Goal: Information Seeking & Learning: Learn about a topic

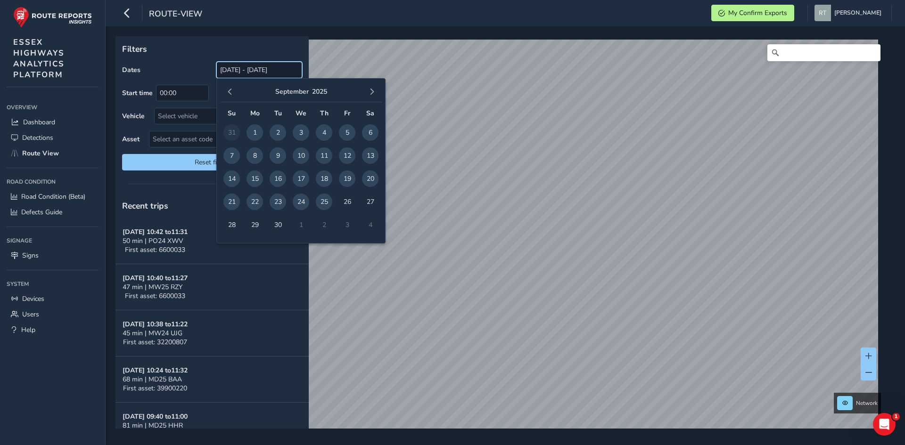
click at [235, 65] on input "[DATE] - [DATE]" at bounding box center [259, 70] width 86 height 16
click at [232, 89] on span "button" at bounding box center [230, 92] width 7 height 7
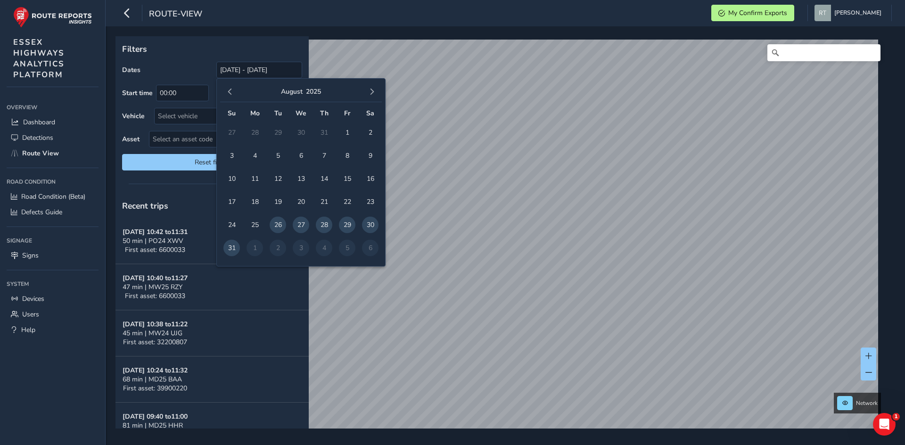
click at [232, 89] on span "button" at bounding box center [230, 92] width 7 height 7
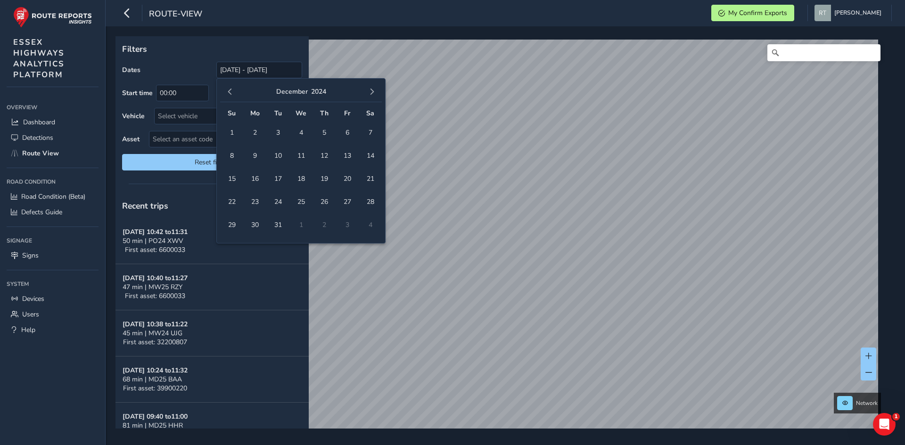
click at [232, 89] on span "button" at bounding box center [230, 92] width 7 height 7
click at [349, 131] on span "1" at bounding box center [347, 132] width 16 height 16
click at [376, 92] on button "button" at bounding box center [371, 91] width 13 height 13
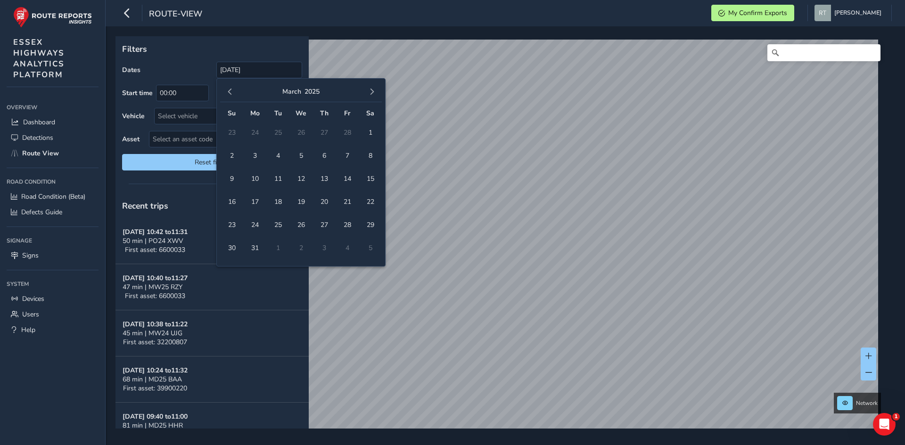
click at [376, 92] on button "button" at bounding box center [371, 91] width 13 height 13
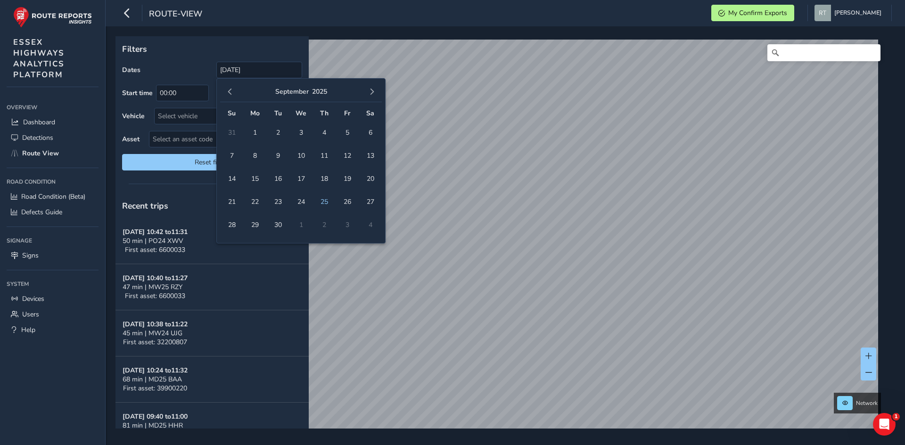
click at [376, 92] on button "button" at bounding box center [371, 91] width 13 height 13
click at [234, 93] on button "button" at bounding box center [229, 91] width 13 height 13
click at [369, 137] on span "4" at bounding box center [370, 132] width 16 height 16
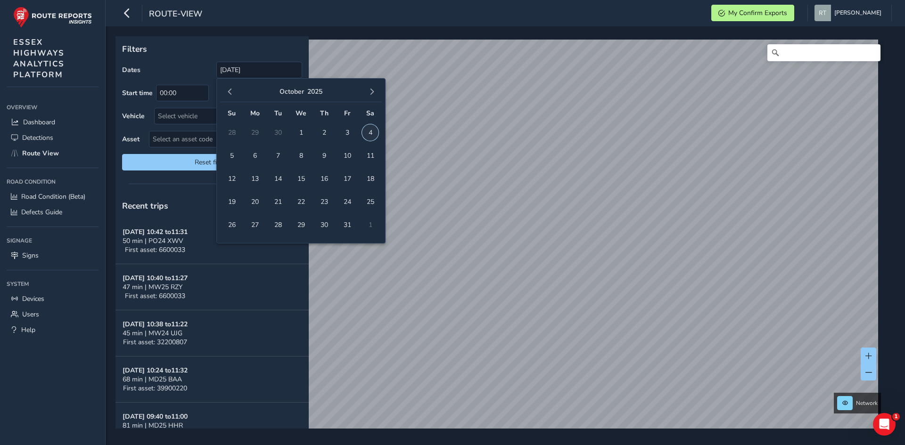
type input "01/11/2024 - 04/10/2025"
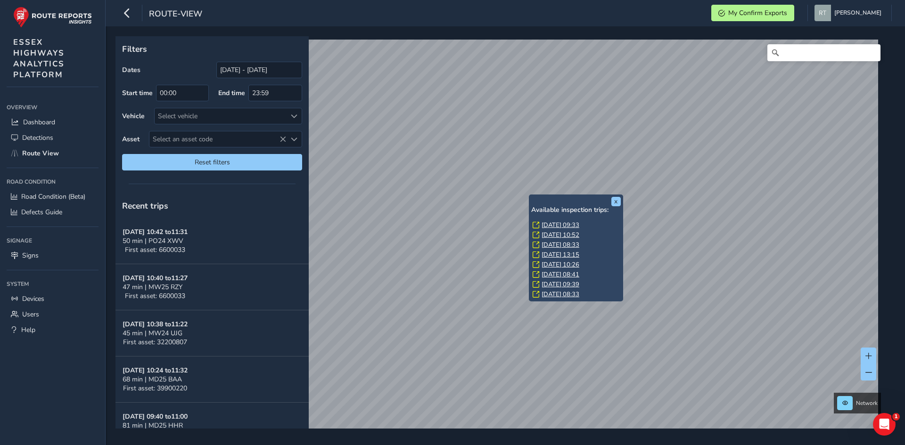
click at [552, 224] on link "Tue, 29 Jul, 09:33" at bounding box center [561, 225] width 38 height 8
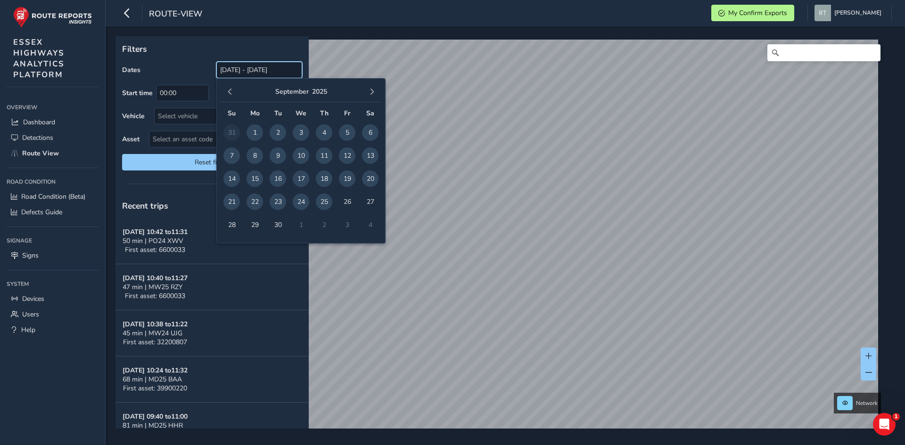
click at [233, 68] on input "[DATE] - [DATE]" at bounding box center [259, 70] width 86 height 16
click at [234, 94] on button "button" at bounding box center [229, 91] width 13 height 13
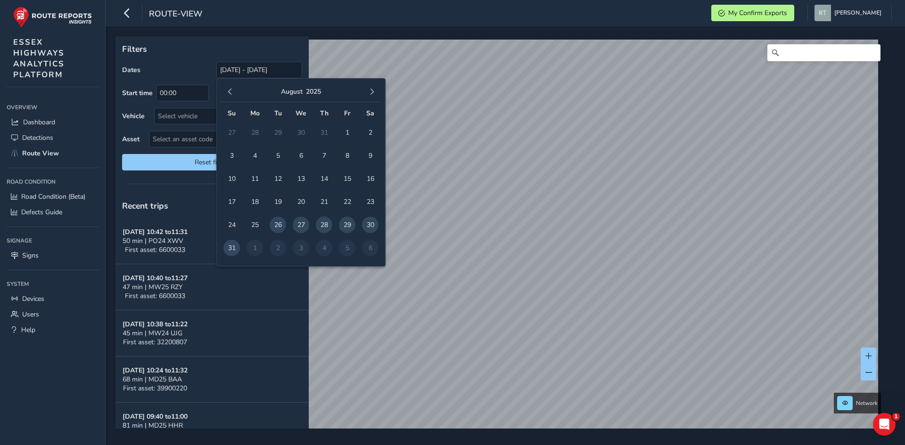
click at [234, 94] on button "button" at bounding box center [229, 91] width 13 height 13
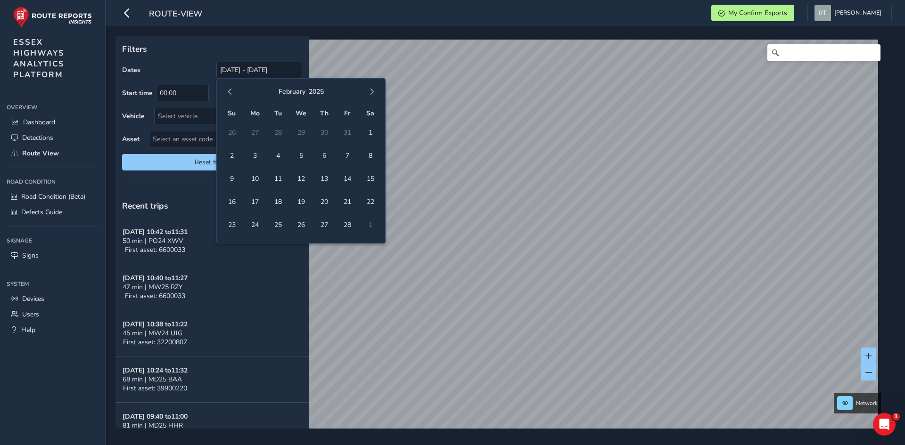
click at [234, 94] on button "button" at bounding box center [229, 91] width 13 height 13
click at [301, 136] on span "1" at bounding box center [301, 132] width 16 height 16
click at [371, 96] on button "button" at bounding box center [371, 91] width 13 height 13
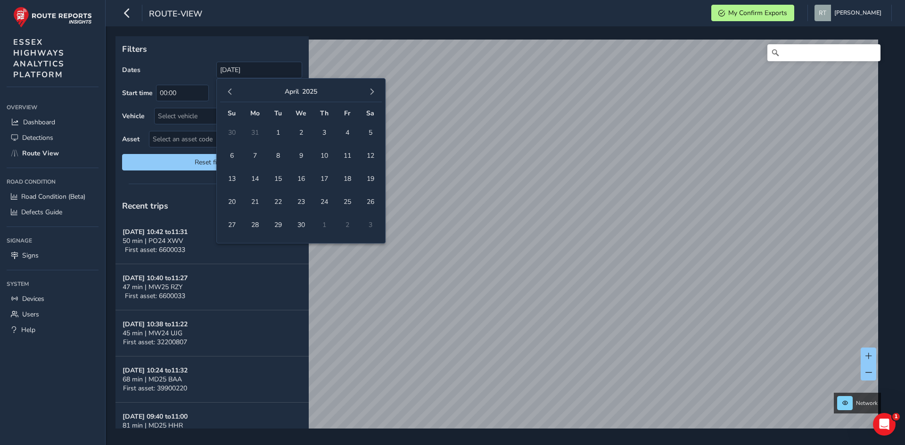
click at [371, 96] on button "button" at bounding box center [371, 91] width 13 height 13
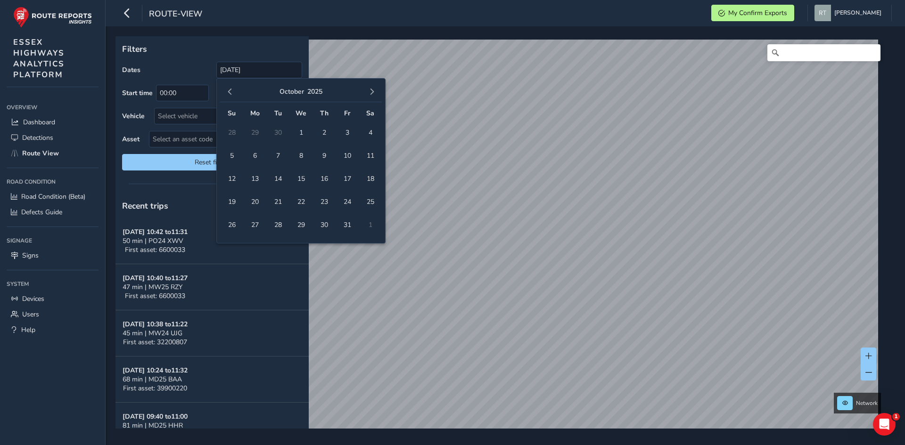
click at [371, 96] on button "button" at bounding box center [371, 91] width 13 height 13
click at [231, 96] on button "button" at bounding box center [229, 91] width 13 height 13
click at [368, 135] on span "4" at bounding box center [370, 132] width 16 height 16
type input "01/01/2025 - 04/10/2025"
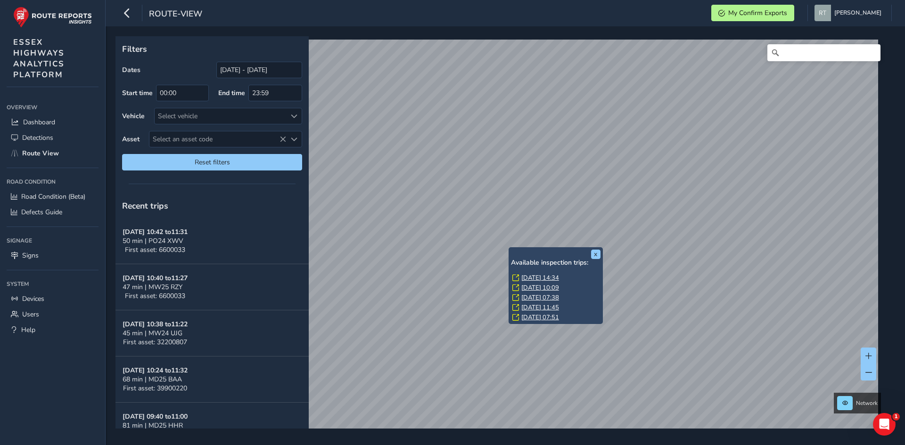
click at [534, 279] on link "Wed, 10 Sep, 14:34" at bounding box center [540, 278] width 38 height 8
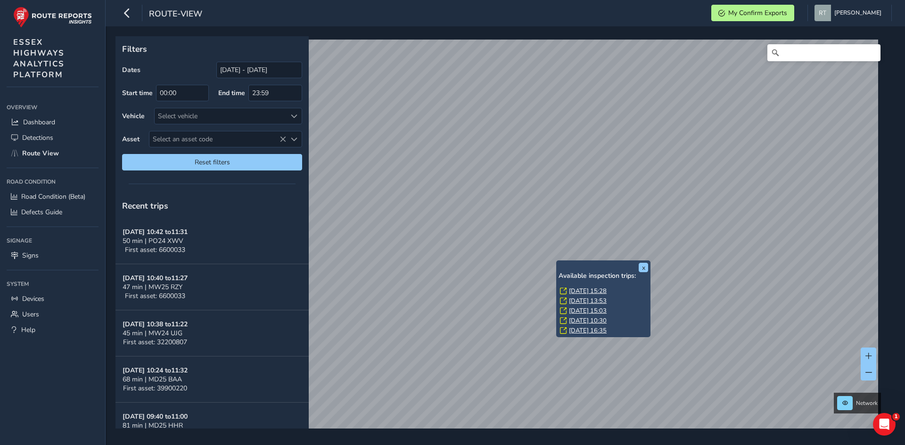
click at [573, 291] on link "Mon, 15 Sep, 15:28" at bounding box center [588, 291] width 38 height 8
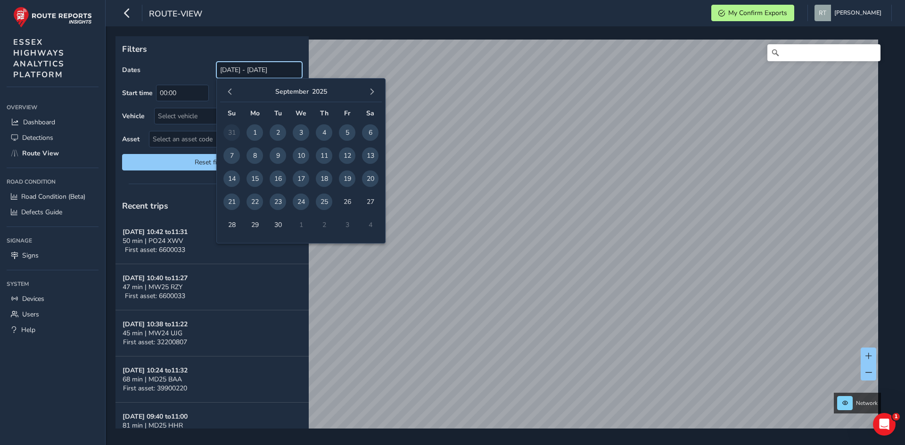
click at [250, 70] on input "[DATE] - [DATE]" at bounding box center [259, 70] width 86 height 16
click at [233, 95] on span "button" at bounding box center [230, 92] width 7 height 7
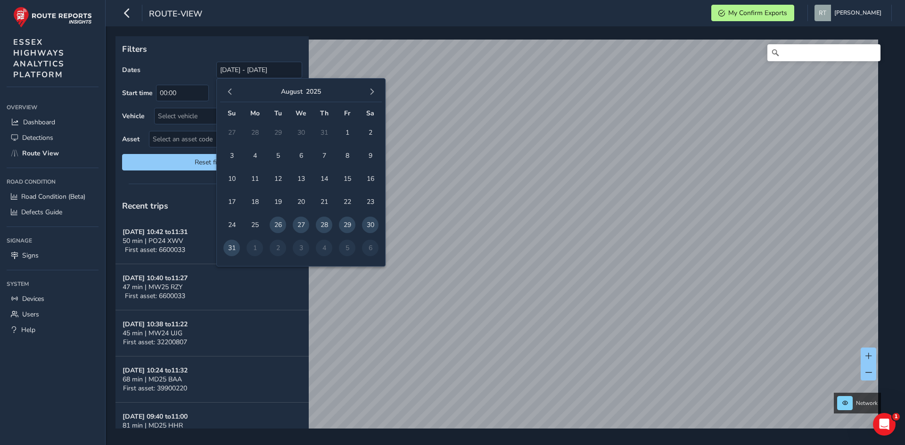
click at [233, 95] on span "button" at bounding box center [230, 92] width 7 height 7
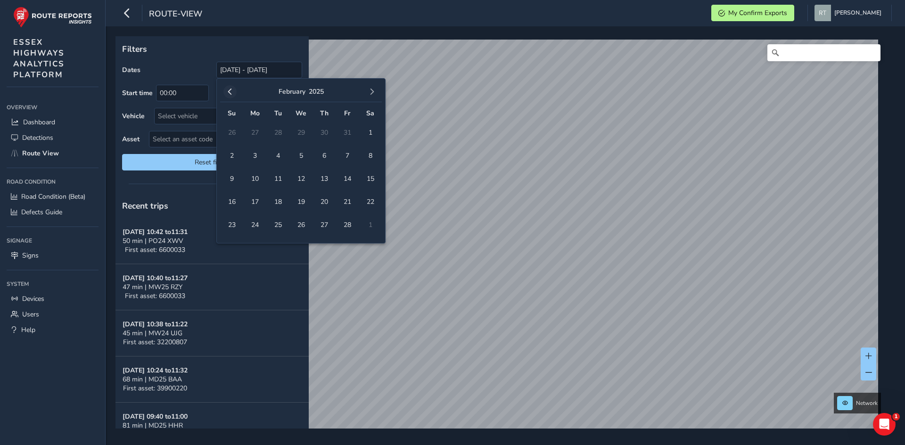
click at [233, 95] on button "button" at bounding box center [229, 91] width 13 height 13
click at [304, 133] on span "1" at bounding box center [301, 132] width 16 height 16
click at [372, 93] on span "button" at bounding box center [372, 92] width 7 height 7
click at [372, 94] on span "button" at bounding box center [372, 92] width 7 height 7
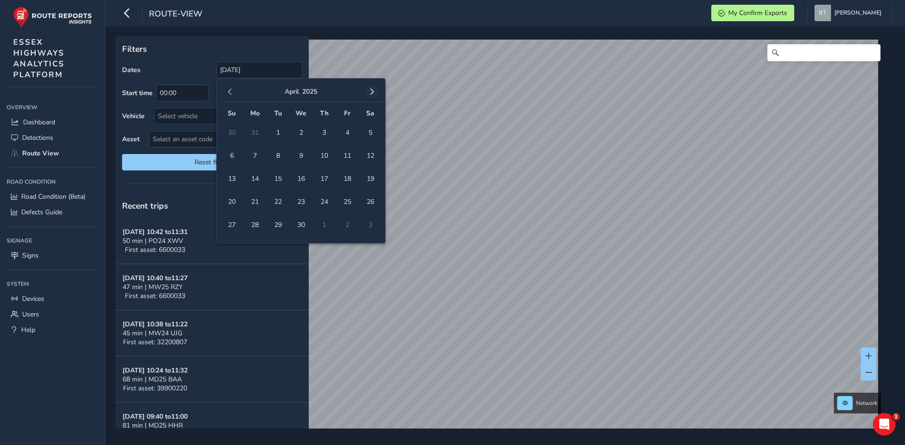
click at [372, 95] on span "button" at bounding box center [372, 92] width 7 height 7
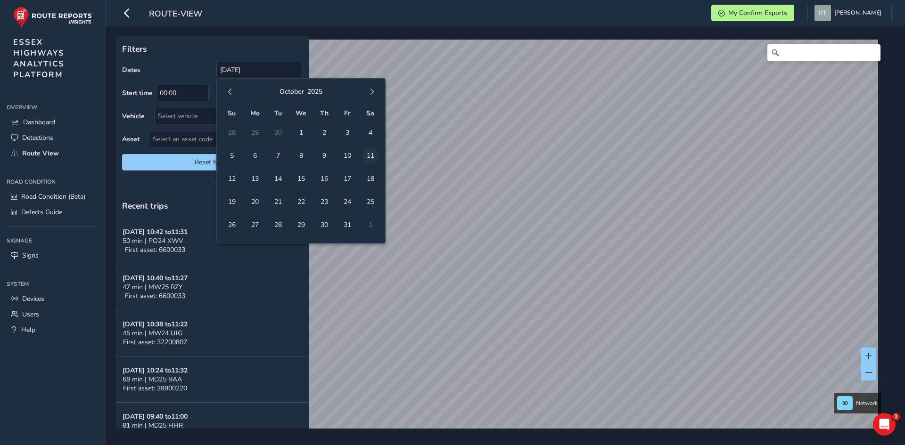
click at [369, 155] on span "11" at bounding box center [370, 156] width 16 height 16
type input "01/01/2025 - 11/10/2025"
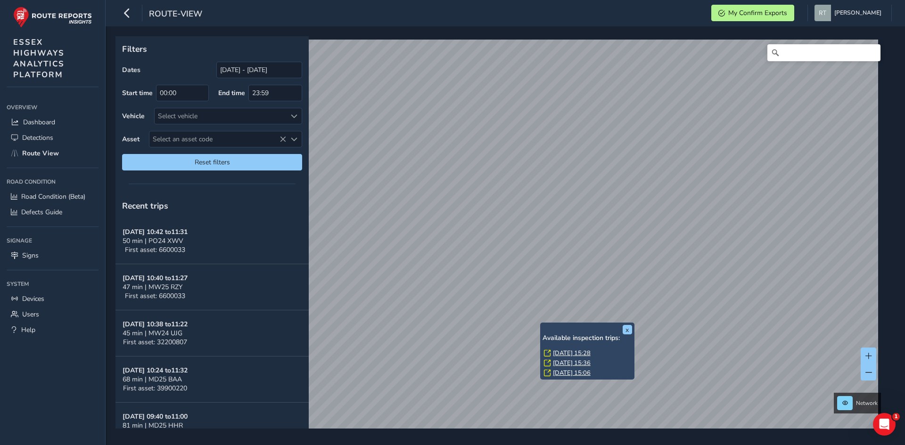
click at [564, 355] on link "Thu, 14 Aug, 15:28" at bounding box center [572, 353] width 38 height 8
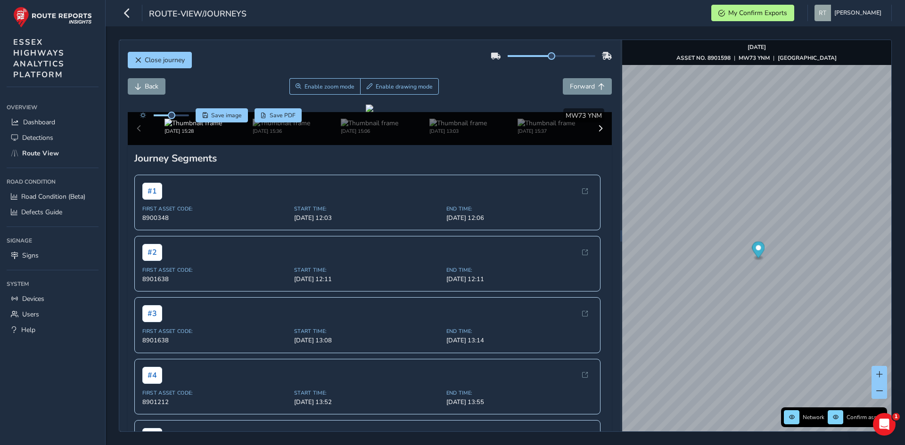
click at [758, 253] on icon "Map marker" at bounding box center [758, 250] width 13 height 16
click at [757, 250] on circle "Map marker" at bounding box center [756, 249] width 5 height 5
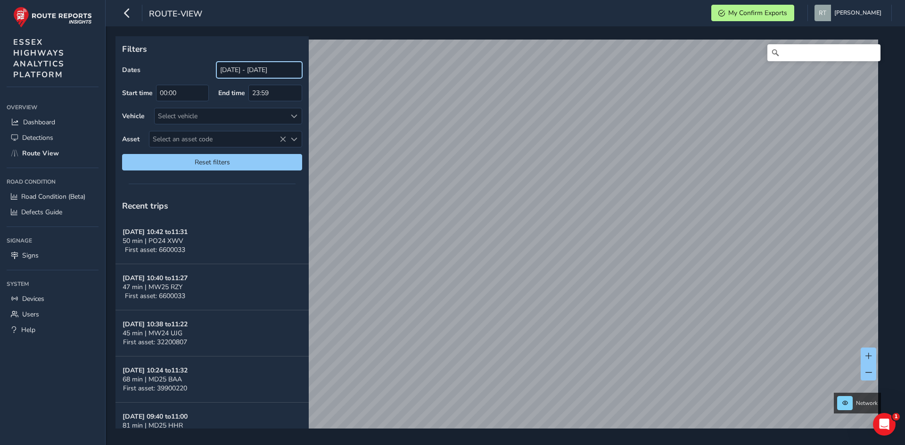
click at [252, 72] on input "[DATE] - [DATE]" at bounding box center [259, 70] width 86 height 16
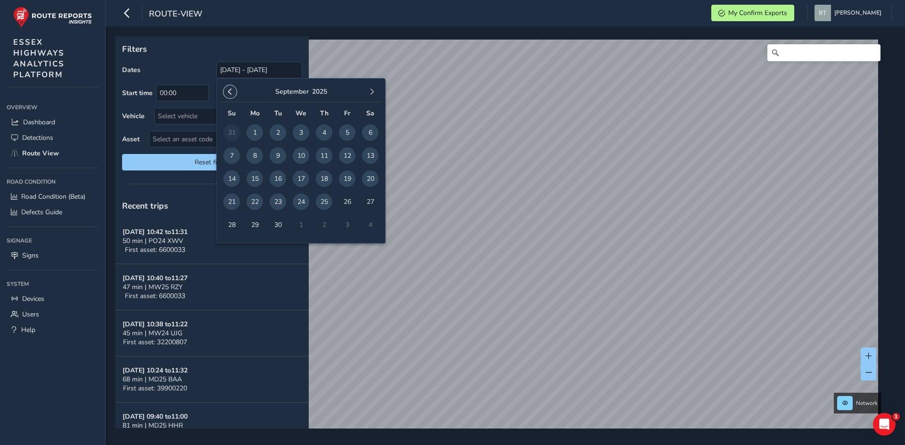
click at [235, 96] on button "button" at bounding box center [229, 91] width 13 height 13
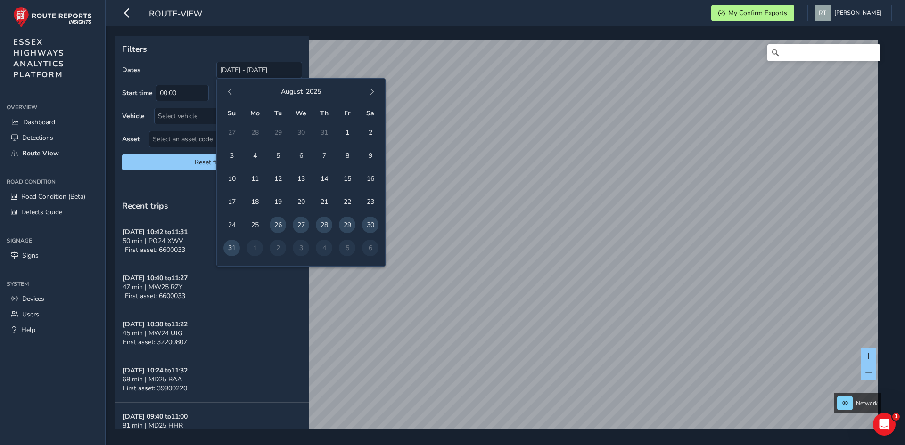
click at [235, 96] on button "button" at bounding box center [229, 91] width 13 height 13
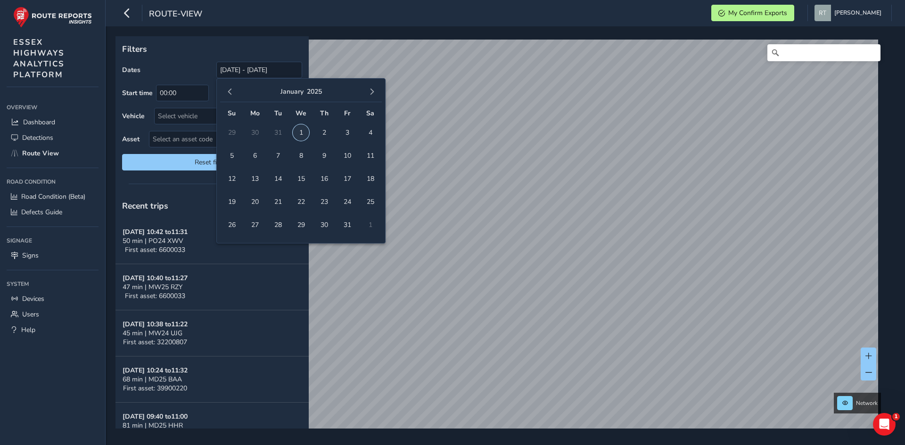
click at [305, 129] on span "1" at bounding box center [301, 132] width 16 height 16
click at [370, 93] on span "button" at bounding box center [372, 92] width 7 height 7
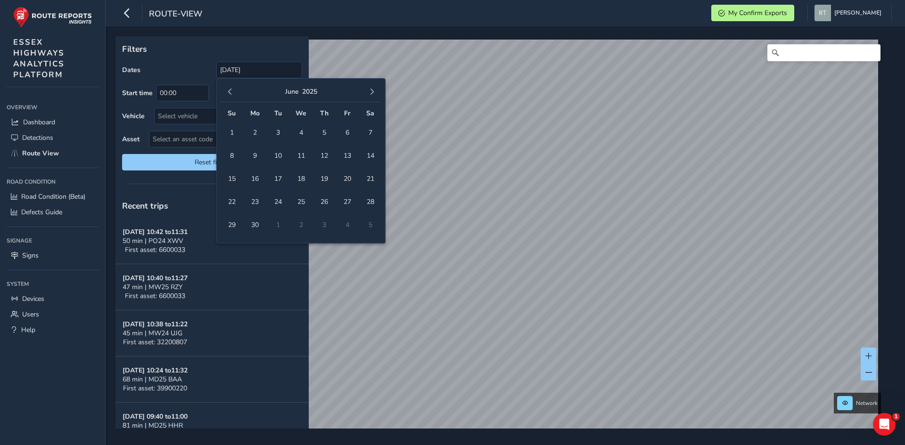
click at [370, 93] on span "button" at bounding box center [372, 92] width 7 height 7
click at [370, 131] on span "4" at bounding box center [370, 132] width 16 height 16
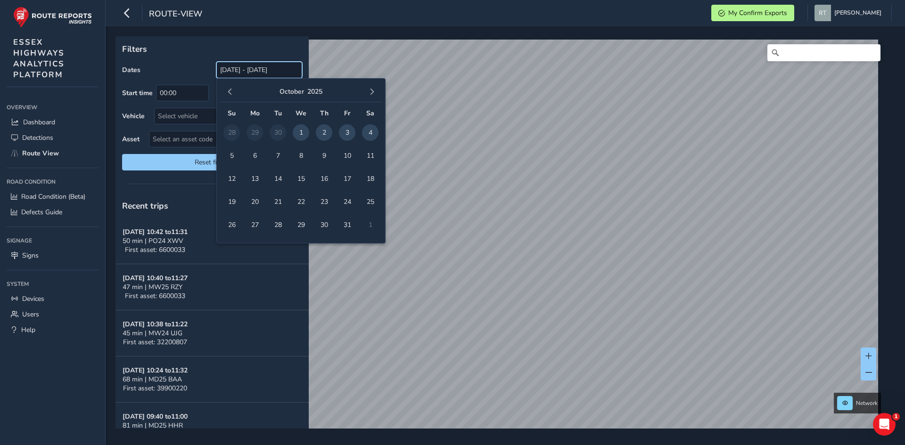
click at [228, 67] on input "01/01/2025 - 04/10/2025" at bounding box center [259, 70] width 86 height 16
click at [230, 93] on span "button" at bounding box center [230, 92] width 7 height 7
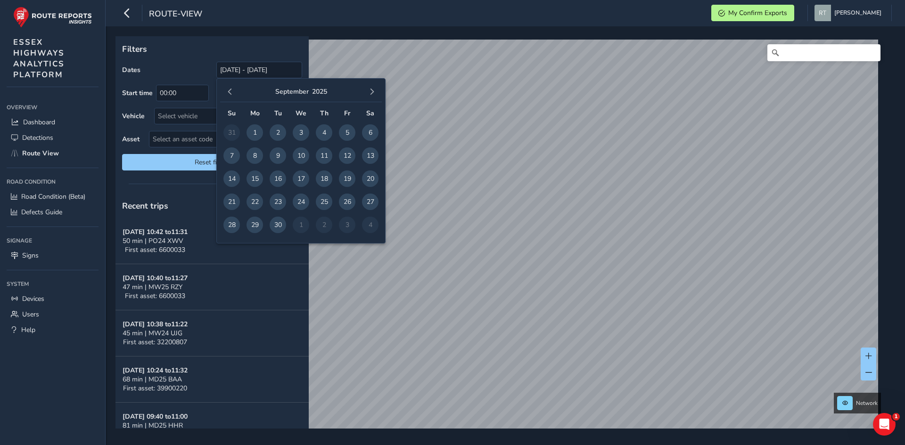
click at [230, 93] on span "button" at bounding box center [230, 92] width 7 height 7
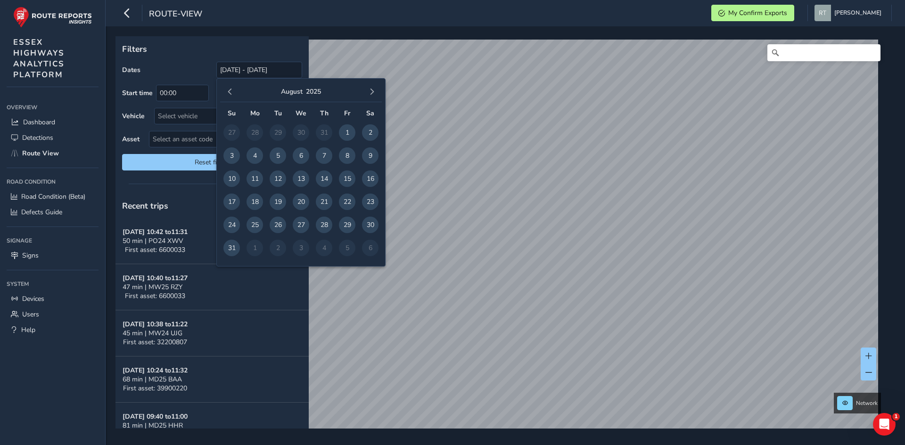
click at [230, 93] on span "button" at bounding box center [230, 92] width 7 height 7
click at [233, 90] on span "button" at bounding box center [230, 92] width 7 height 7
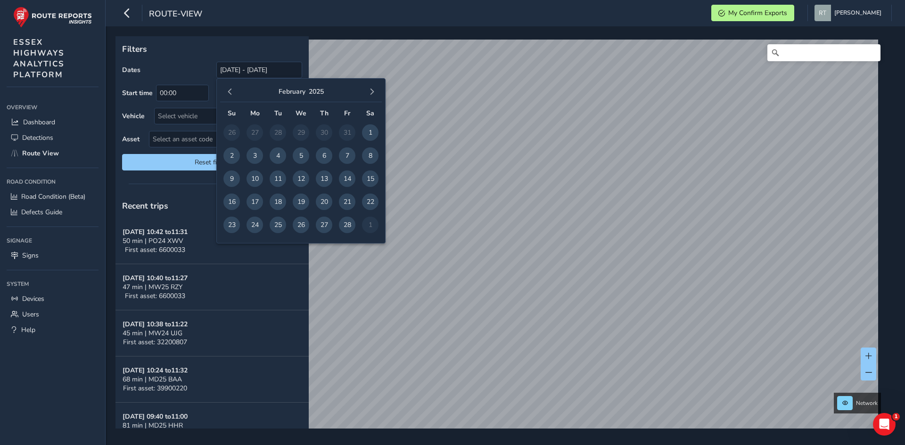
click at [233, 90] on span "button" at bounding box center [230, 92] width 7 height 7
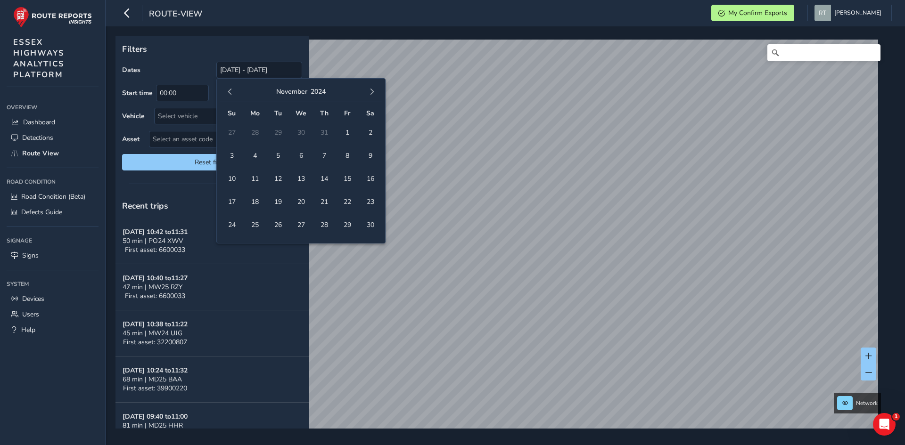
click at [233, 90] on span "button" at bounding box center [230, 92] width 7 height 7
click at [370, 133] on span "1" at bounding box center [370, 132] width 16 height 16
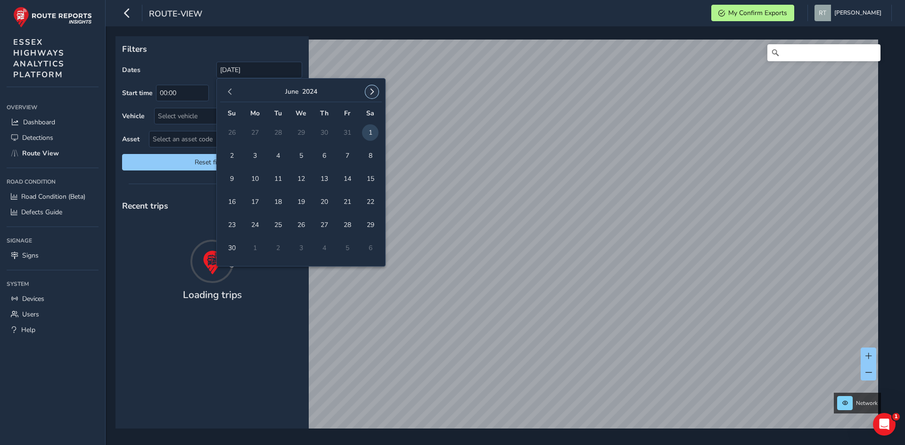
click at [373, 96] on button "button" at bounding box center [371, 91] width 13 height 13
click at [373, 99] on div "July 2024" at bounding box center [301, 92] width 162 height 20
click at [372, 94] on span "button" at bounding box center [372, 92] width 7 height 7
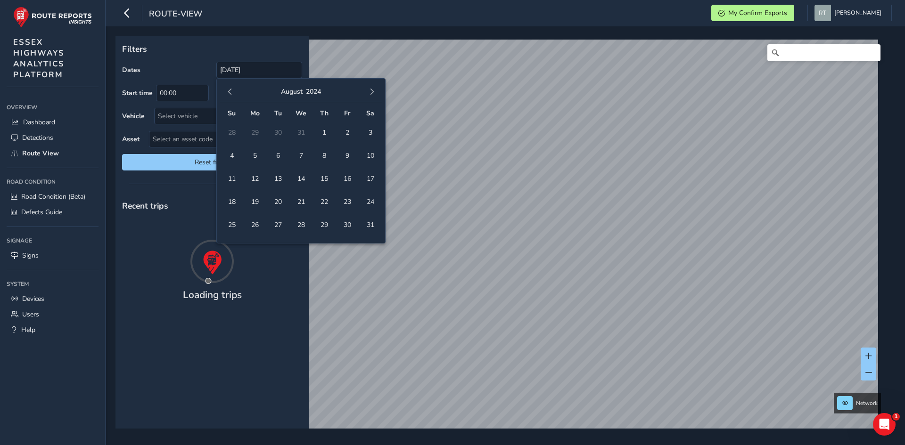
click at [372, 94] on span "button" at bounding box center [372, 92] width 7 height 7
click at [369, 94] on span "button" at bounding box center [372, 92] width 7 height 7
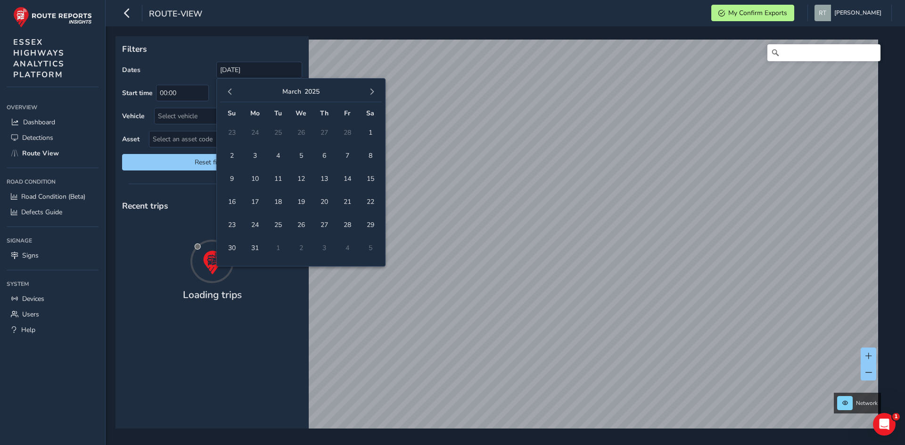
click at [369, 94] on span "button" at bounding box center [372, 92] width 7 height 7
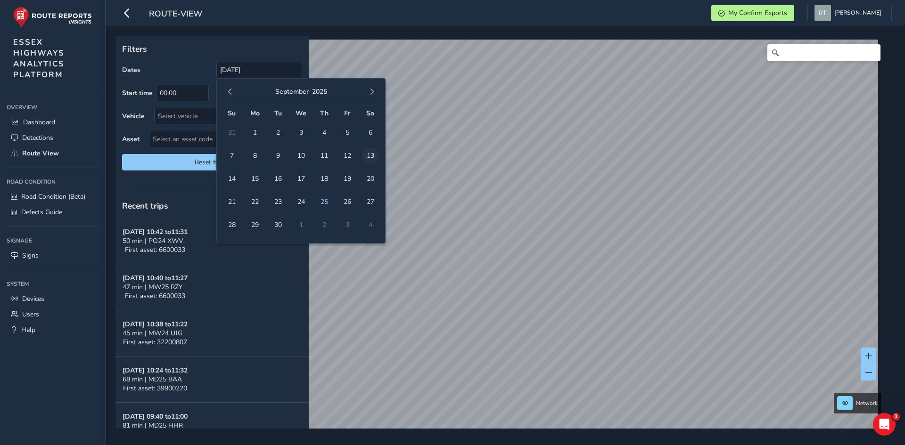
click at [368, 154] on span "13" at bounding box center [370, 156] width 16 height 16
type input "01/06/2024 - 13/09/2025"
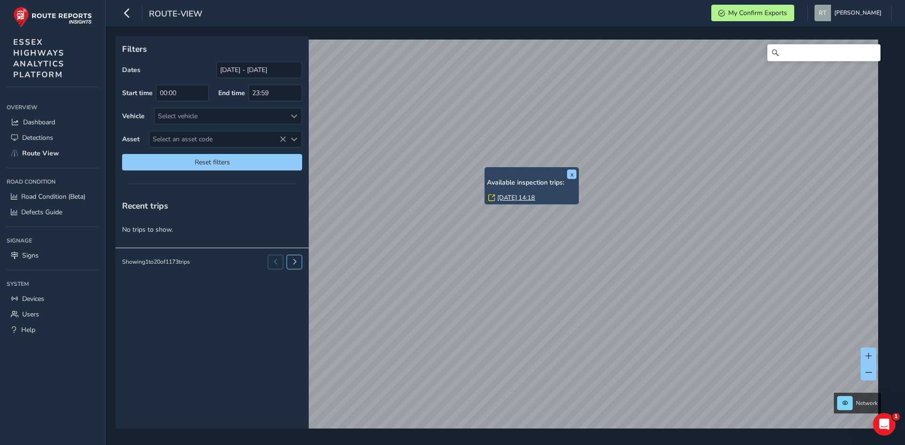
click at [507, 197] on link "Fri, 8 Nov, 14:18" at bounding box center [516, 198] width 38 height 8
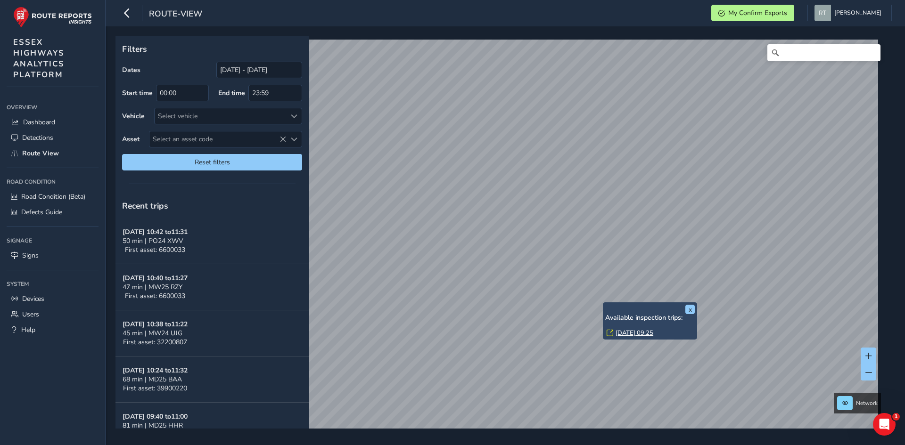
click at [622, 335] on link "[DATE] 09:25" at bounding box center [635, 333] width 38 height 8
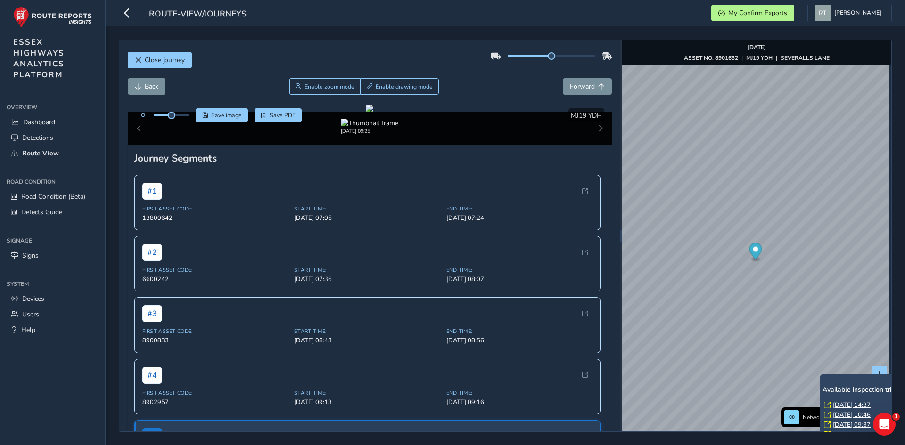
click at [845, 403] on link "[DATE] 14:37" at bounding box center [852, 405] width 38 height 8
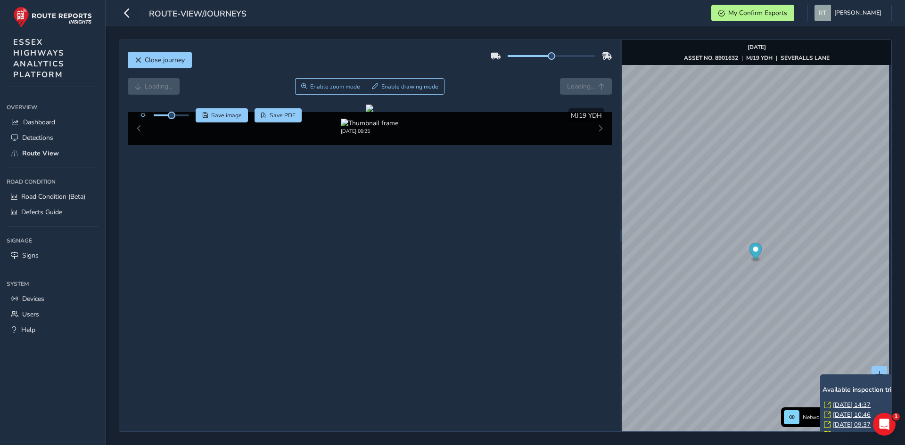
click at [845, 403] on link "[DATE] 14:37" at bounding box center [852, 405] width 38 height 8
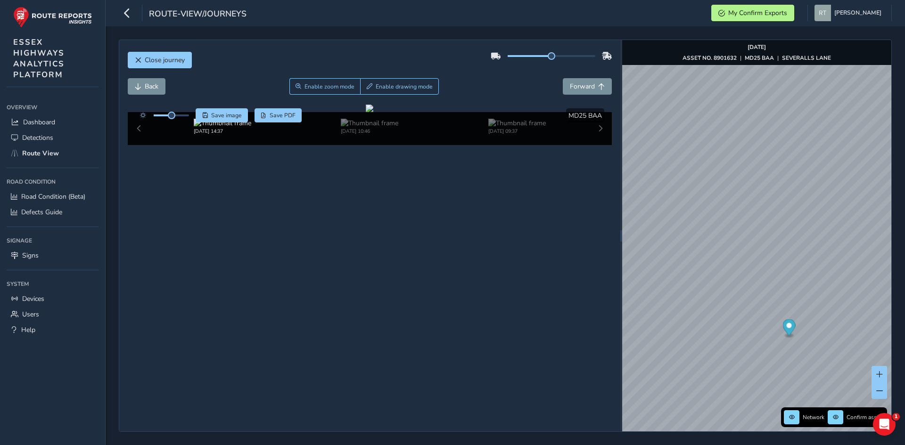
click at [790, 328] on icon "Map marker" at bounding box center [788, 328] width 13 height 16
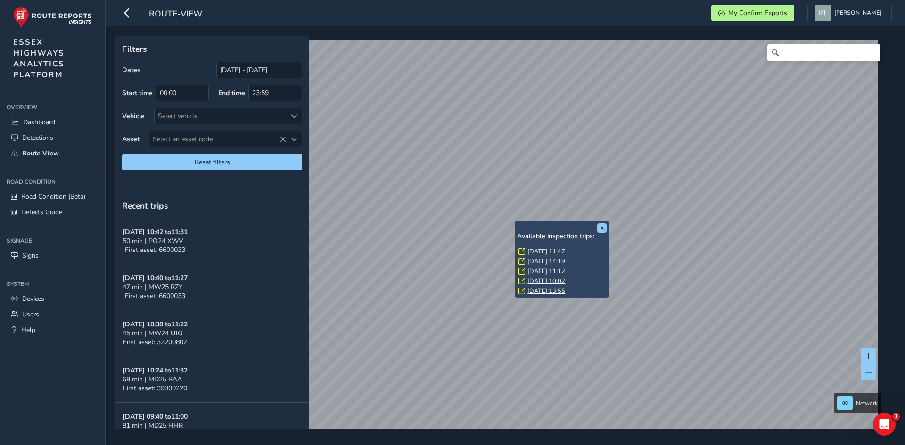
click at [534, 248] on link "[DATE] 11:47" at bounding box center [546, 251] width 38 height 8
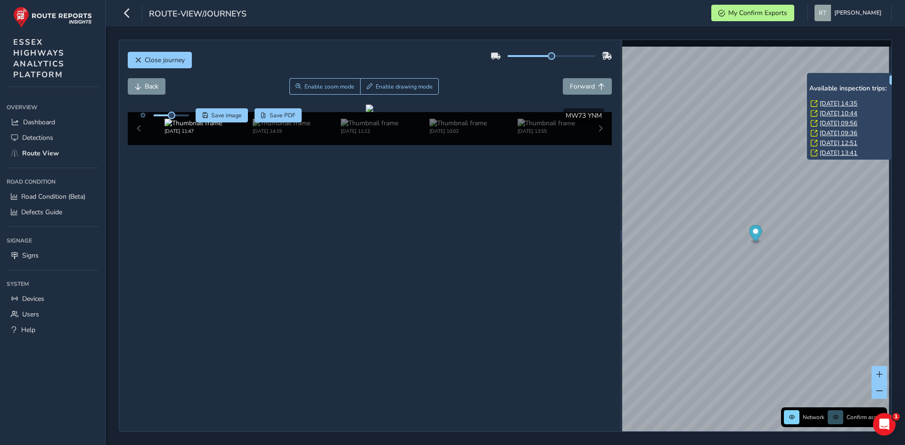
click at [824, 104] on link "Tue, 9 Sep, 14:35" at bounding box center [839, 103] width 38 height 8
click at [826, 104] on link "Tue, 9 Sep, 14:35" at bounding box center [839, 103] width 38 height 8
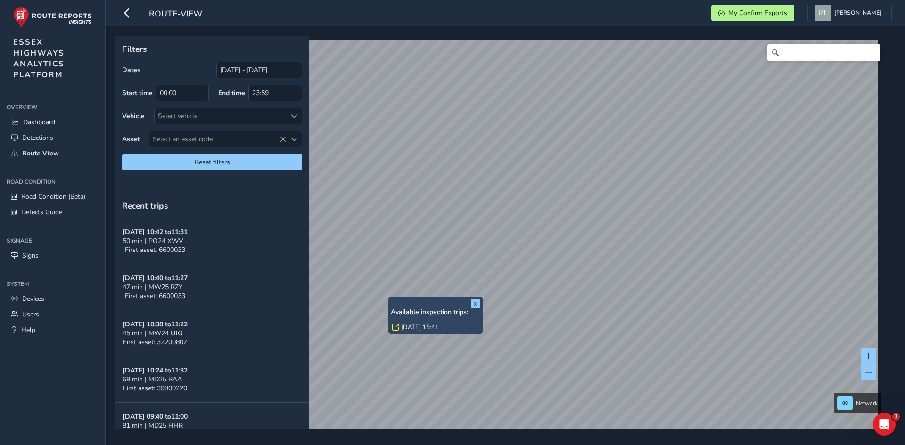
click at [414, 324] on link "[DATE] 15:41" at bounding box center [420, 327] width 38 height 8
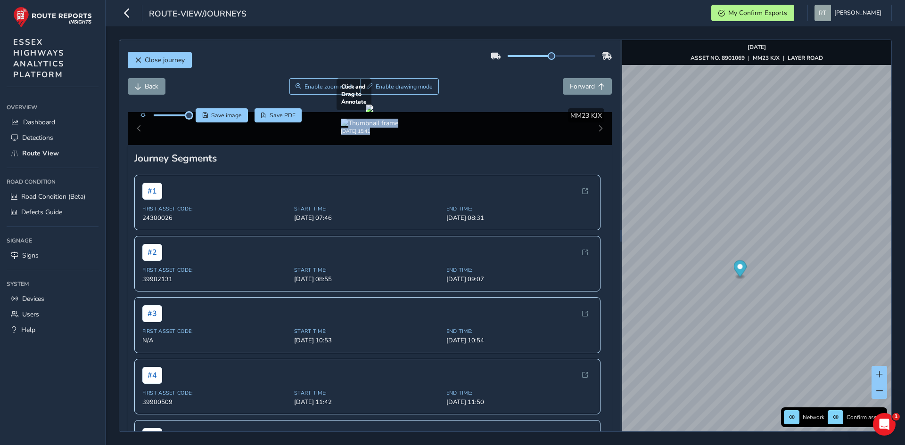
drag, startPoint x: 174, startPoint y: 116, endPoint x: 200, endPoint y: 125, distance: 27.7
click at [200, 125] on div "Click and Drag to Annotate [DATE] 15:41 Save image Save PDF Hide detections MM2…" at bounding box center [370, 125] width 485 height 41
